Goal: Understand process/instructions: Learn how to perform a task or action

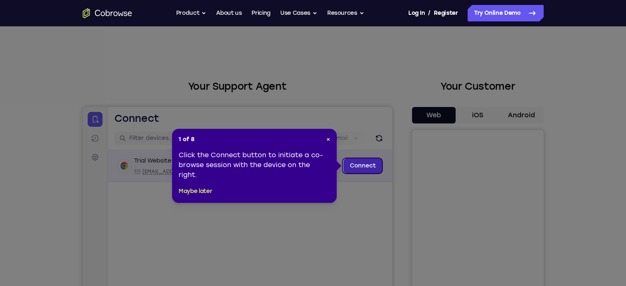
click at [356, 165] on link "Connect" at bounding box center [362, 165] width 39 height 15
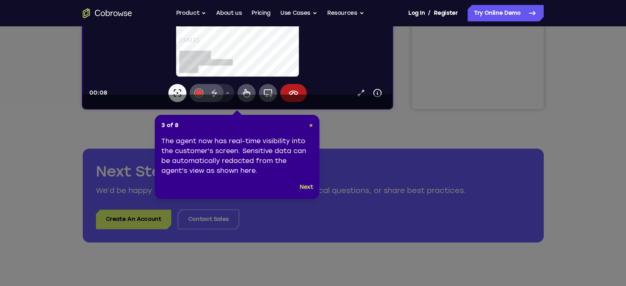
scroll to position [288, 0]
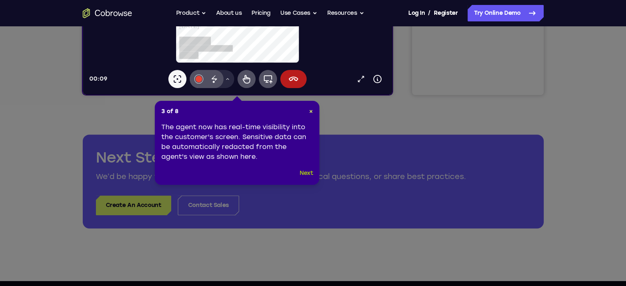
click at [311, 172] on button "Next" at bounding box center [307, 173] width 14 height 10
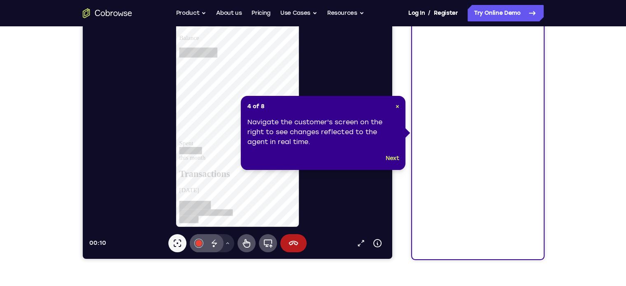
scroll to position [123, 0]
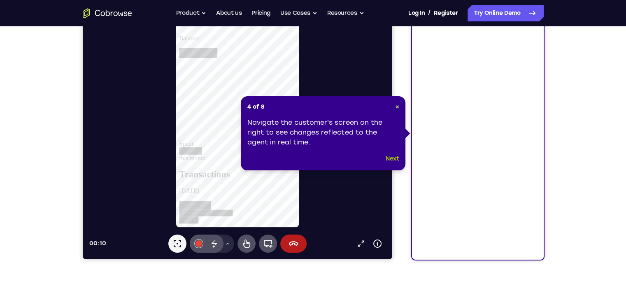
click at [395, 159] on button "Next" at bounding box center [393, 159] width 14 height 10
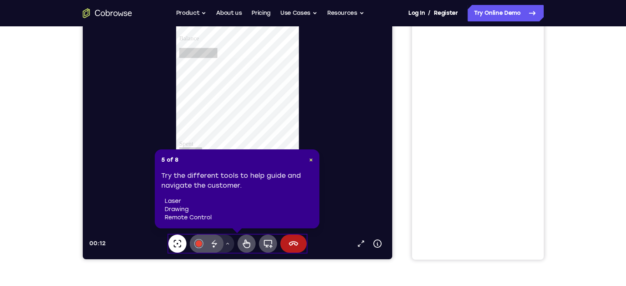
click at [184, 244] on button "Laser pointer" at bounding box center [177, 244] width 18 height 18
drag, startPoint x: 270, startPoint y: 200, endPoint x: 301, endPoint y: 187, distance: 33.3
click at [271, 200] on li "laser" at bounding box center [239, 201] width 148 height 8
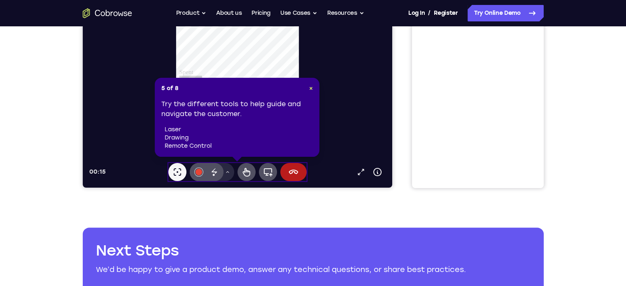
scroll to position [206, 0]
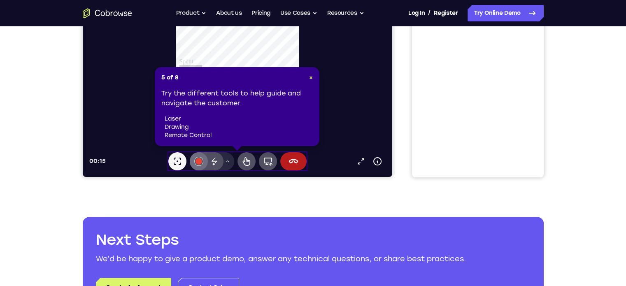
click at [199, 165] on button "#e94435" at bounding box center [198, 161] width 18 height 18
click at [216, 165] on icon at bounding box center [214, 161] width 10 height 10
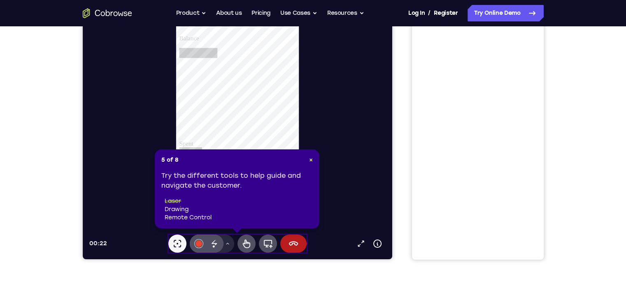
scroll to position [82, 0]
click at [241, 242] on icon at bounding box center [246, 244] width 10 height 10
click at [212, 246] on icon at bounding box center [213, 246] width 2 height 2
click at [169, 243] on button "Laser pointer" at bounding box center [177, 244] width 18 height 18
click at [214, 247] on icon at bounding box center [214, 244] width 10 height 10
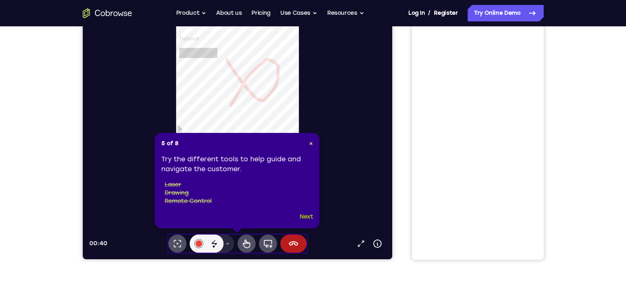
click at [309, 218] on button "Next" at bounding box center [307, 217] width 14 height 10
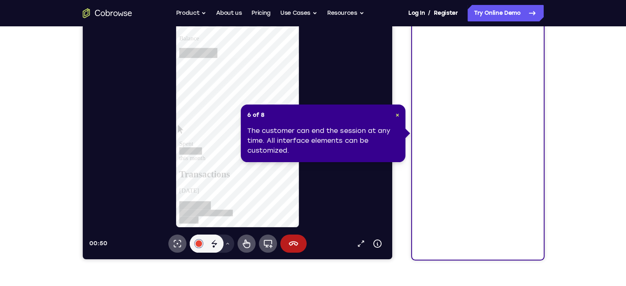
click at [172, 167] on div at bounding box center [240, 109] width 303 height 238
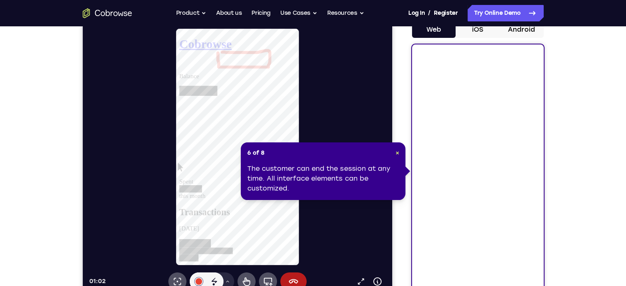
scroll to position [0, 0]
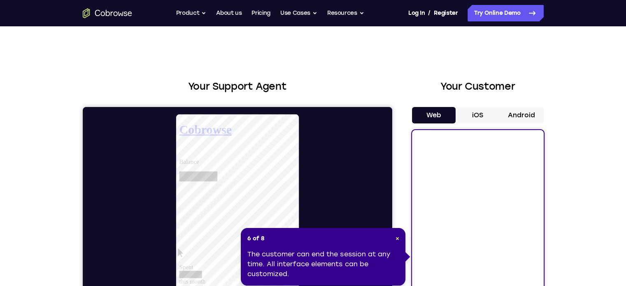
click at [491, 112] on button "iOS" at bounding box center [478, 115] width 44 height 16
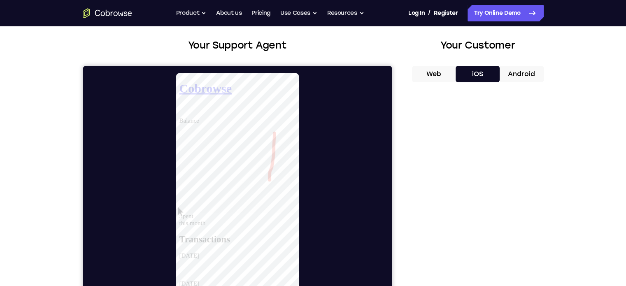
scroll to position [82, 0]
